Goal: Information Seeking & Learning: Understand process/instructions

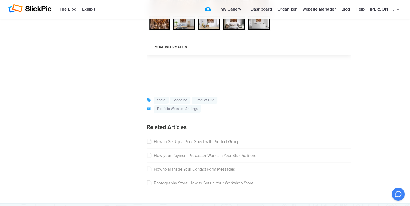
scroll to position [2985, 0]
drag, startPoint x: 286, startPoint y: 106, endPoint x: 286, endPoint y: 109, distance: 3.0
drag, startPoint x: 286, startPoint y: 109, endPoint x: 280, endPoint y: 110, distance: 6.5
click at [280, 110] on span "Portfolio Website - Settings" at bounding box center [249, 109] width 204 height 8
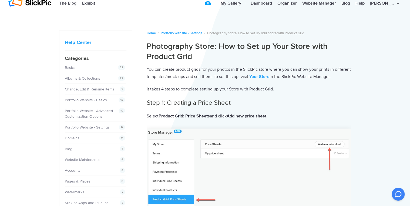
scroll to position [0, 0]
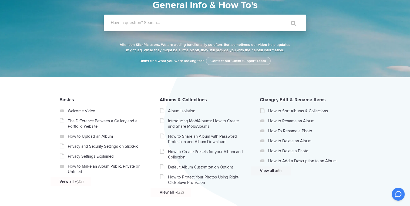
scroll to position [22, 0]
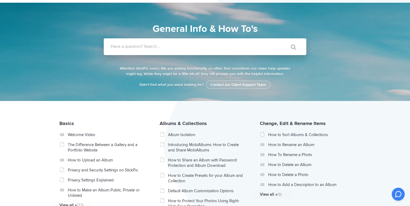
click at [114, 47] on label "Have a question? Search..." at bounding box center [212, 46] width 203 height 5
click at [114, 47] on input "Have a question? Search..." at bounding box center [194, 46] width 180 height 17
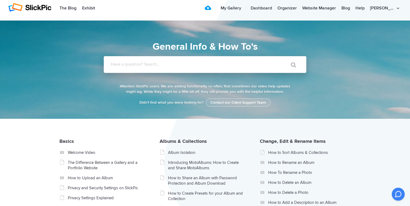
scroll to position [0, 0]
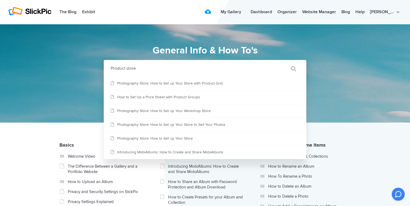
click at [111, 68] on input "Product store" at bounding box center [194, 68] width 180 height 17
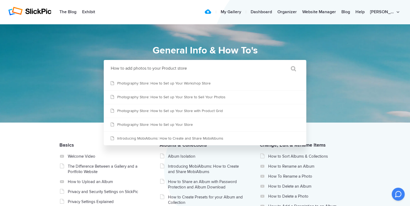
type input "How to add photos to your Product store"
click at [280, 62] on input "" at bounding box center [291, 68] width 23 height 13
